Goal: Communication & Community: Answer question/provide support

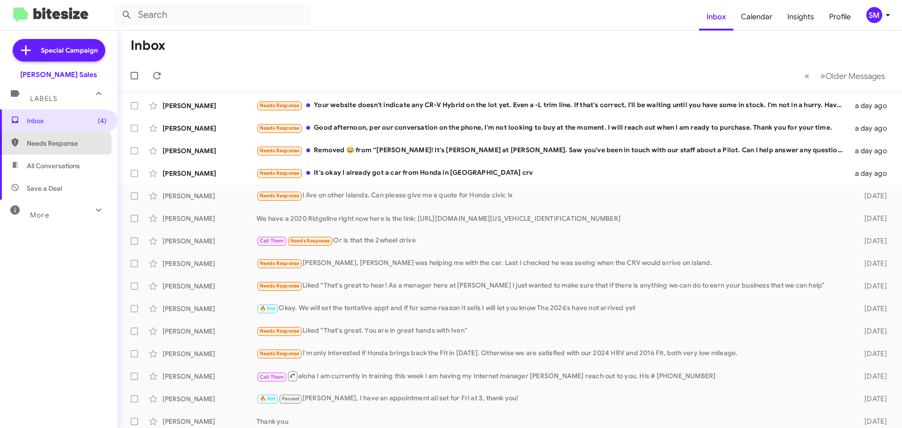
click at [51, 144] on span "Needs Response" at bounding box center [67, 143] width 80 height 9
type input "in:needs-response"
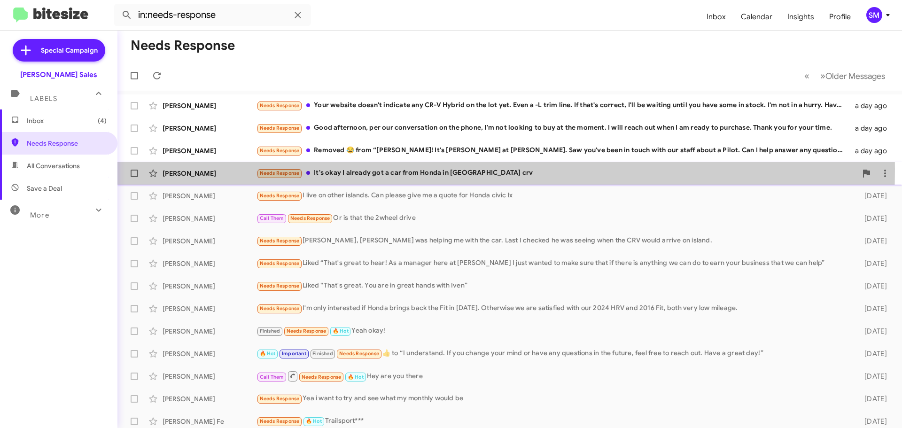
click at [345, 169] on div "Needs Response It's okay I already got a car from Honda in [GEOGRAPHIC_DATA] crv" at bounding box center [557, 173] width 600 height 11
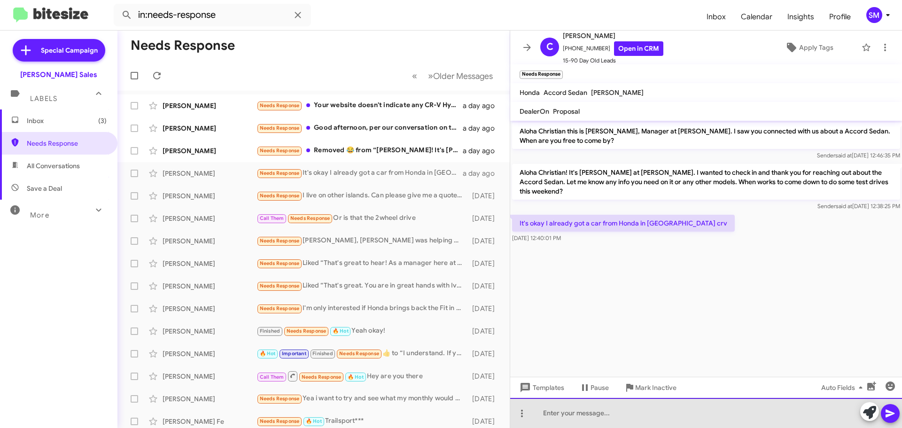
click at [588, 410] on div at bounding box center [706, 413] width 392 height 30
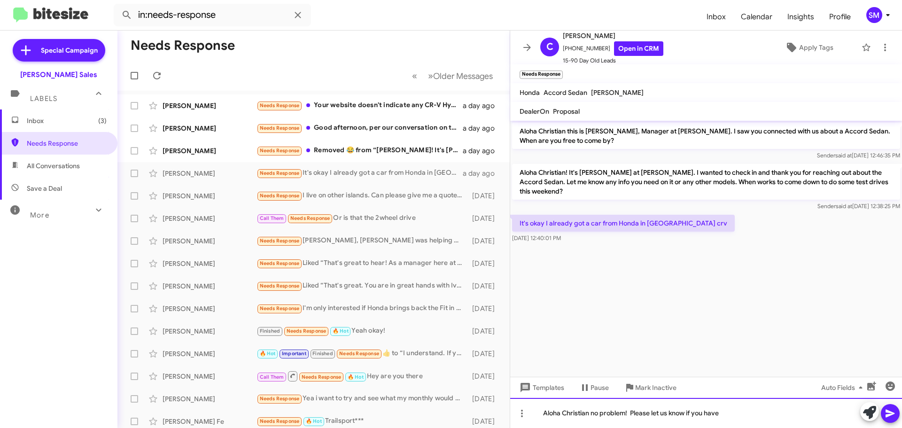
click at [591, 413] on div "Aloha Christian no problem! Please let us know if you have" at bounding box center [706, 413] width 392 height 30
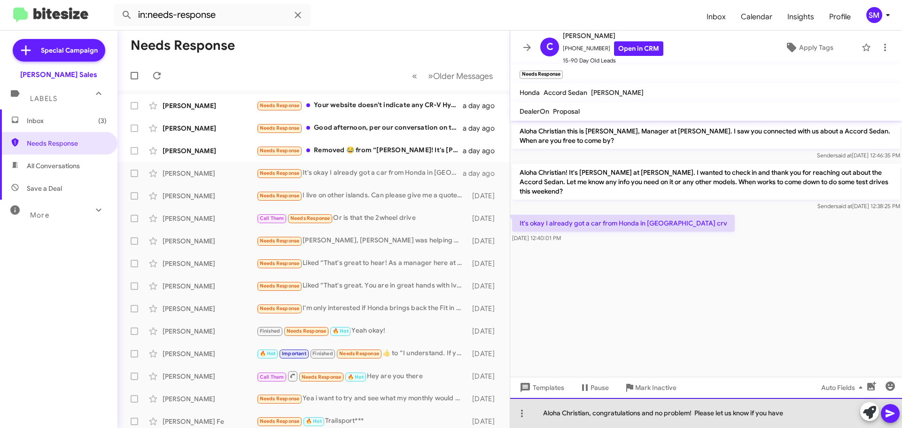
click at [689, 412] on div "Aloha Christian, congratulations and no problem! Please let us know if you have" at bounding box center [706, 413] width 392 height 30
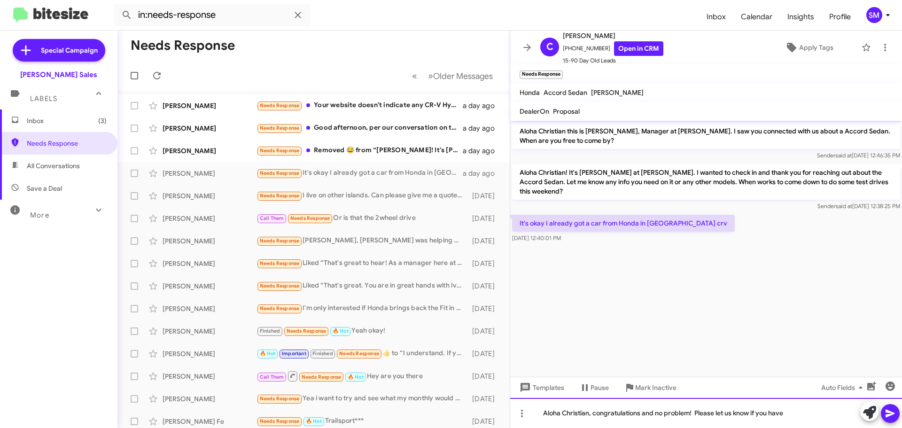
click at [691, 411] on div "Aloha Christian, congratulations and no problem! Please let us know if you have" at bounding box center [706, 413] width 392 height 30
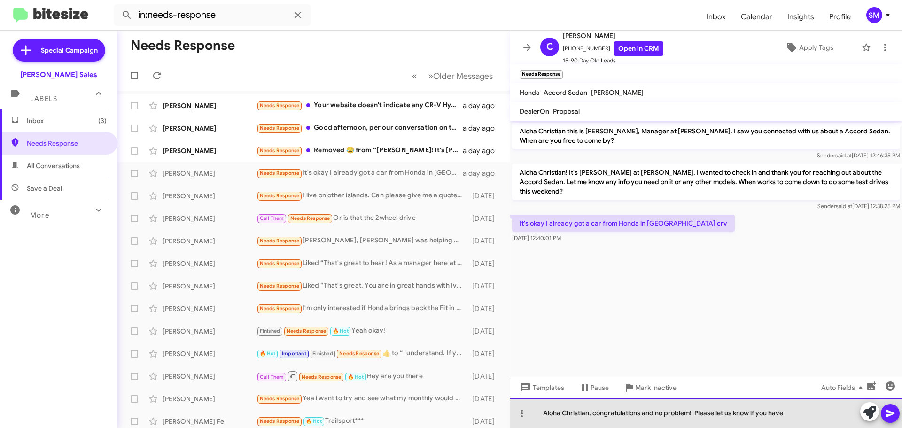
click at [689, 412] on div "Aloha Christian, congratulations and no problem! Please let us know if you have" at bounding box center [706, 413] width 392 height 30
click at [735, 411] on div "Aloha Christian, congratulations! Please let us know if you have" at bounding box center [706, 413] width 392 height 30
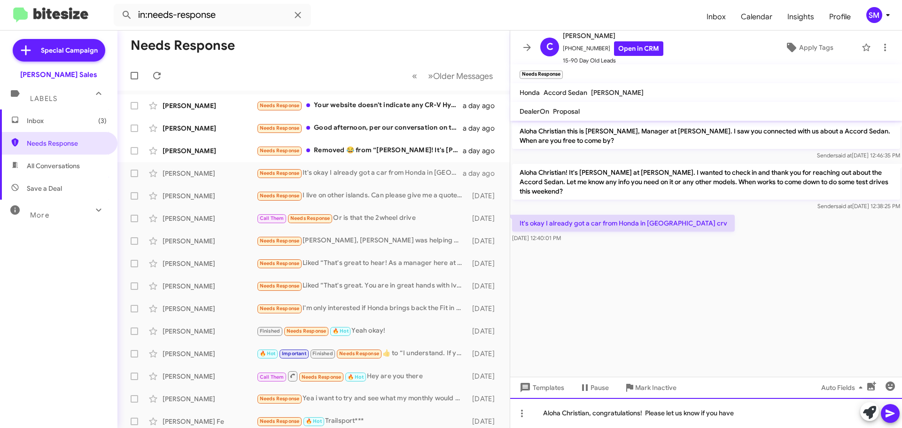
click at [667, 412] on div "Aloha Christian, congratulations! Please let us know if you have" at bounding box center [706, 413] width 392 height 30
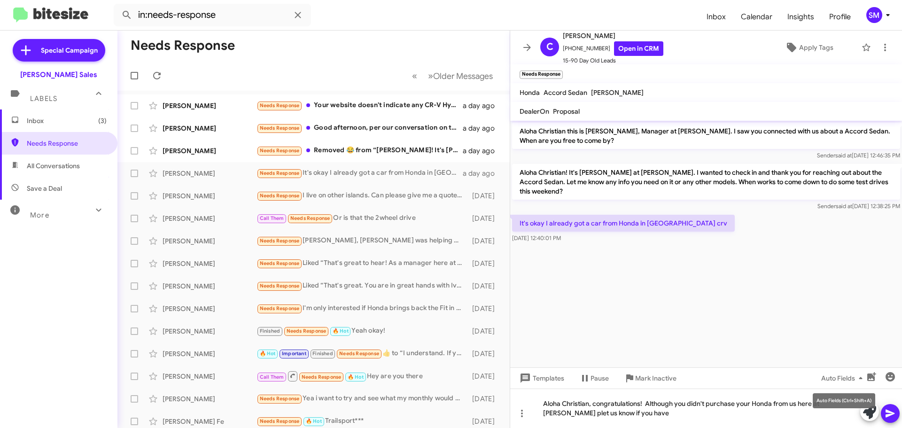
click at [847, 401] on div "Auto Fields (Ctrl+Shift+A)" at bounding box center [844, 400] width 62 height 15
click at [777, 300] on cdk-virtual-scroll-viewport "Aloha Christian this is [PERSON_NAME], Manager at [PERSON_NAME]. I saw you conn…" at bounding box center [706, 244] width 392 height 247
click at [865, 412] on icon at bounding box center [869, 412] width 13 height 13
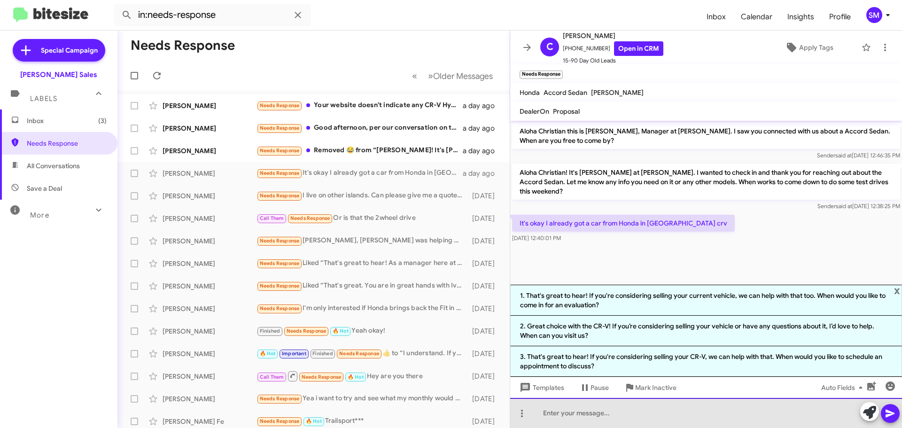
click at [557, 415] on div at bounding box center [706, 413] width 392 height 30
